Goal: Check status: Check status

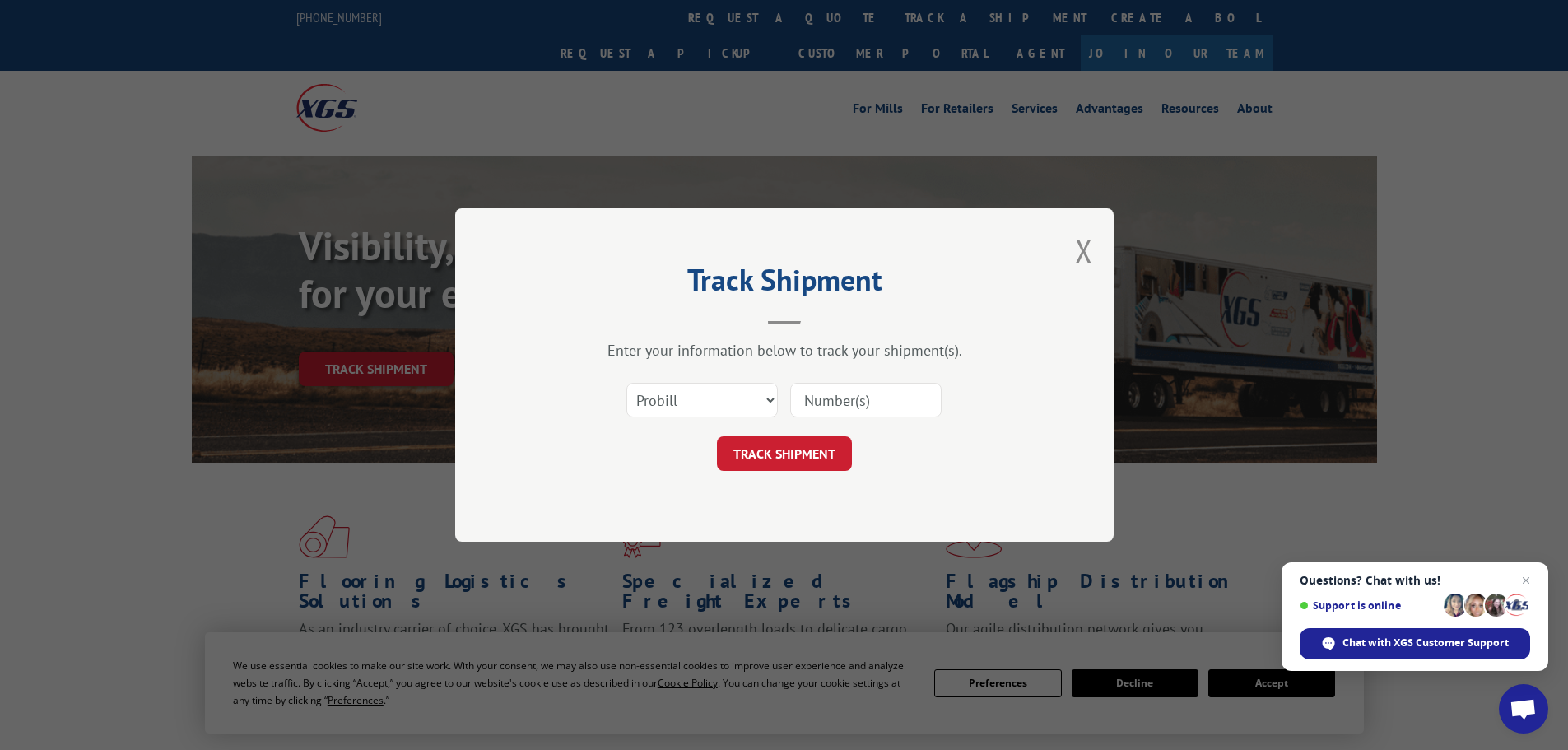
click at [696, 399] on select "Select category... Probill BOL PO" at bounding box center [702, 400] width 151 height 35
select select "bol"
click at [627, 383] on select "Select category... Probill BOL PO" at bounding box center [702, 400] width 151 height 35
click at [829, 393] on input at bounding box center [865, 400] width 151 height 35
paste input "915892"
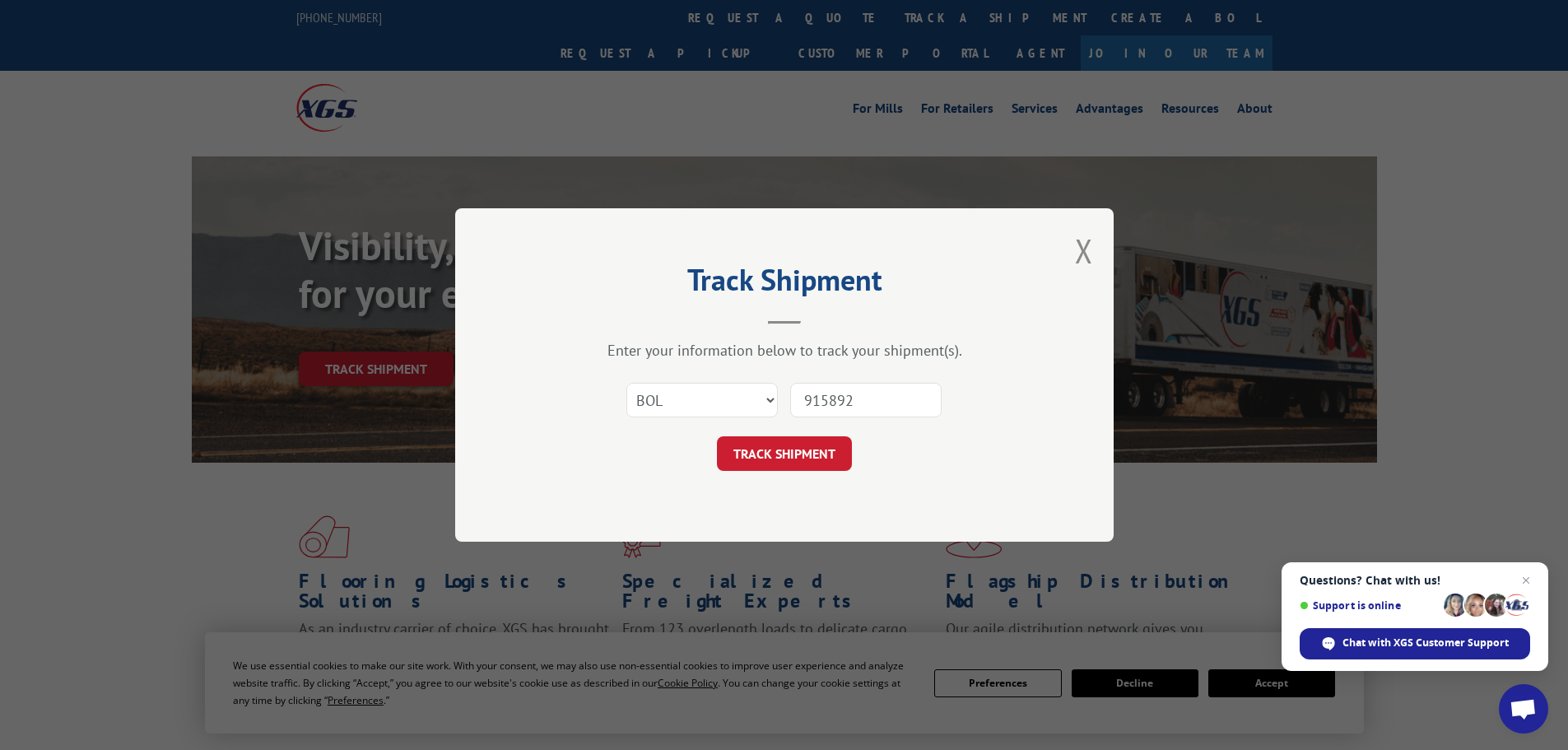
type input "915892"
click at [717, 437] on button "TRACK SHIPMENT" at bounding box center [784, 454] width 135 height 35
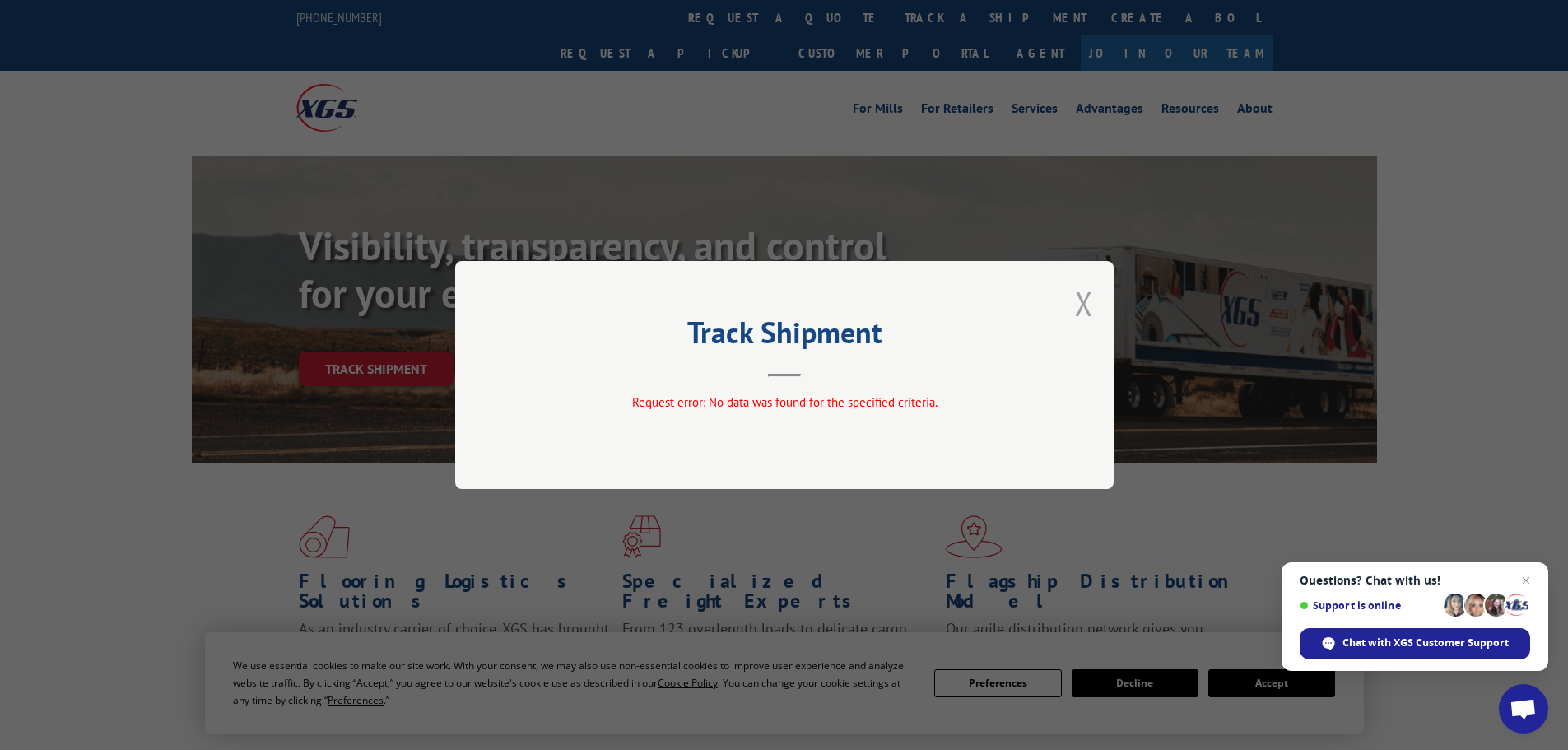
click at [1078, 299] on button "Close modal" at bounding box center [1084, 303] width 18 height 44
